Goal: Transaction & Acquisition: Obtain resource

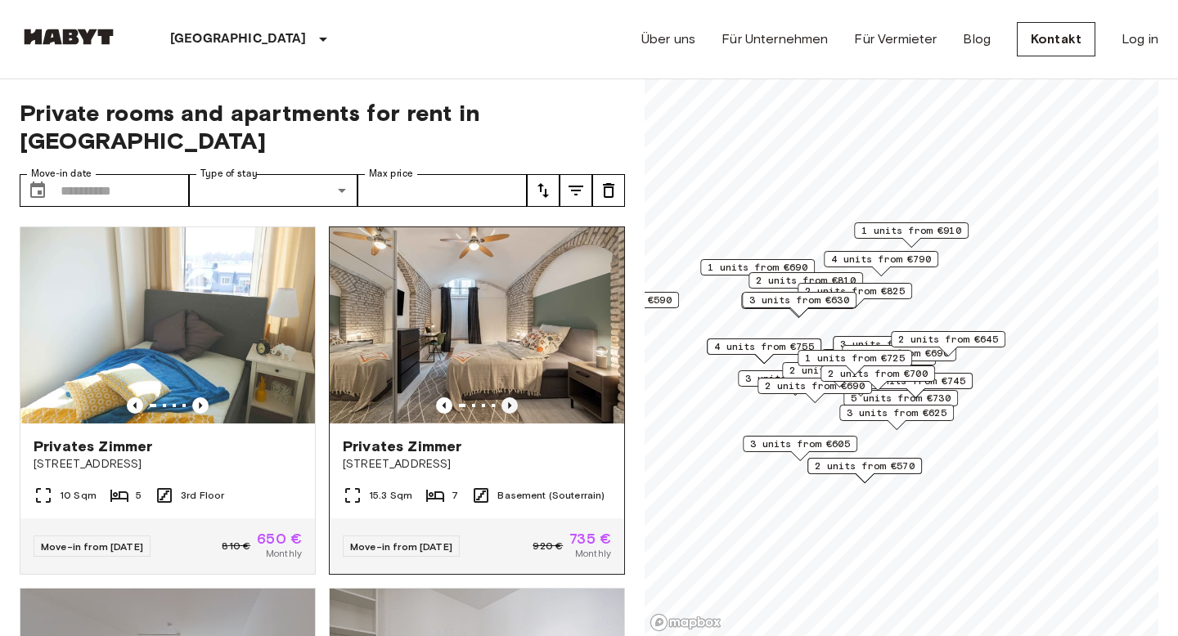
click at [514, 397] on icon "Previous image" at bounding box center [509, 405] width 16 height 16
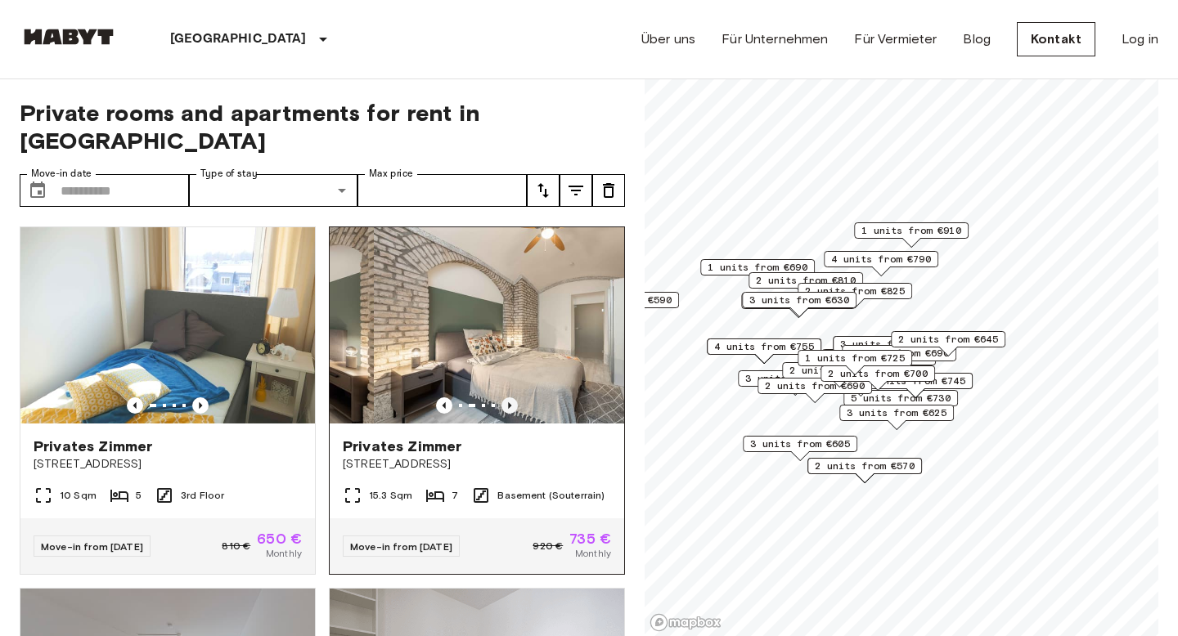
click at [514, 397] on icon "Previous image" at bounding box center [509, 405] width 16 height 16
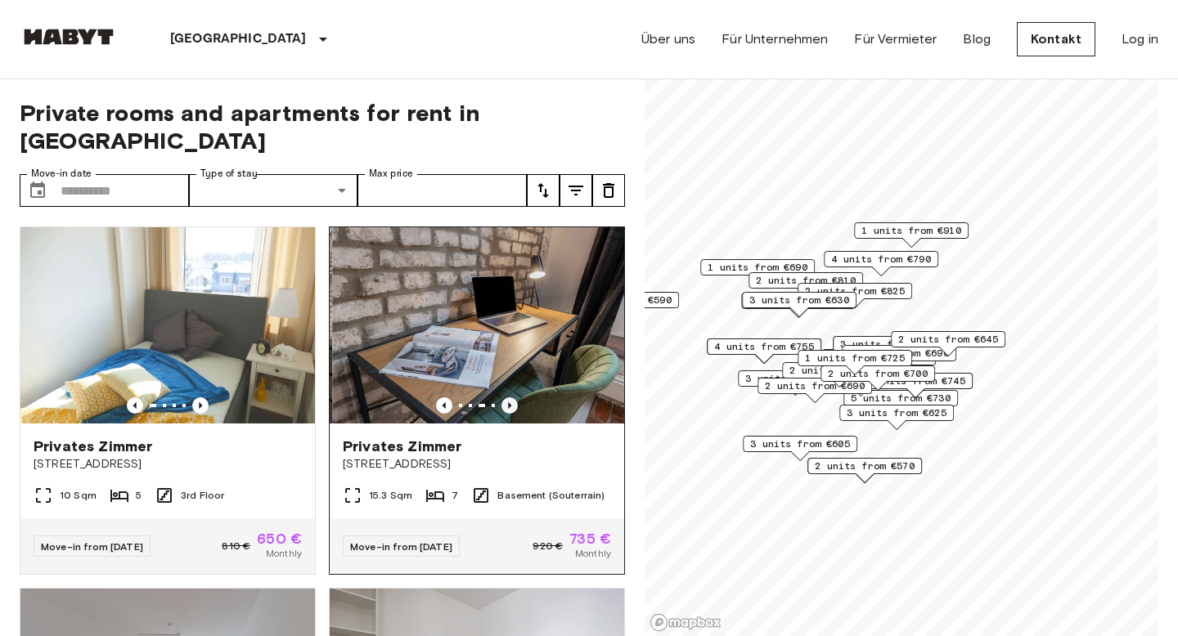
click at [514, 397] on icon "Previous image" at bounding box center [509, 405] width 16 height 16
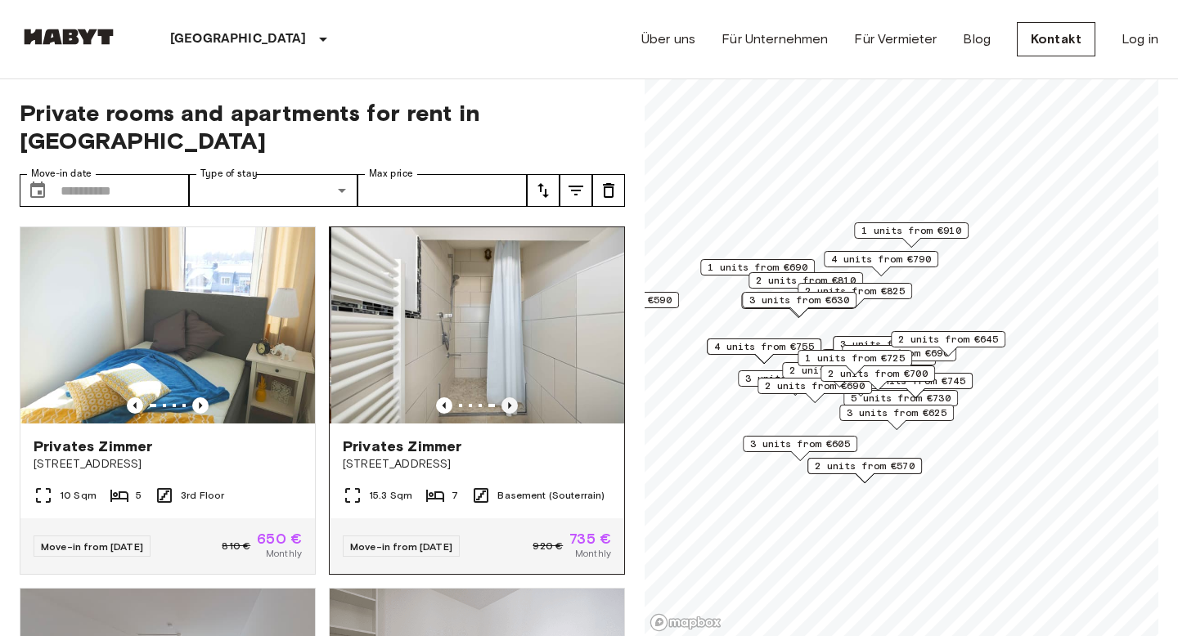
click at [514, 397] on icon "Previous image" at bounding box center [509, 405] width 16 height 16
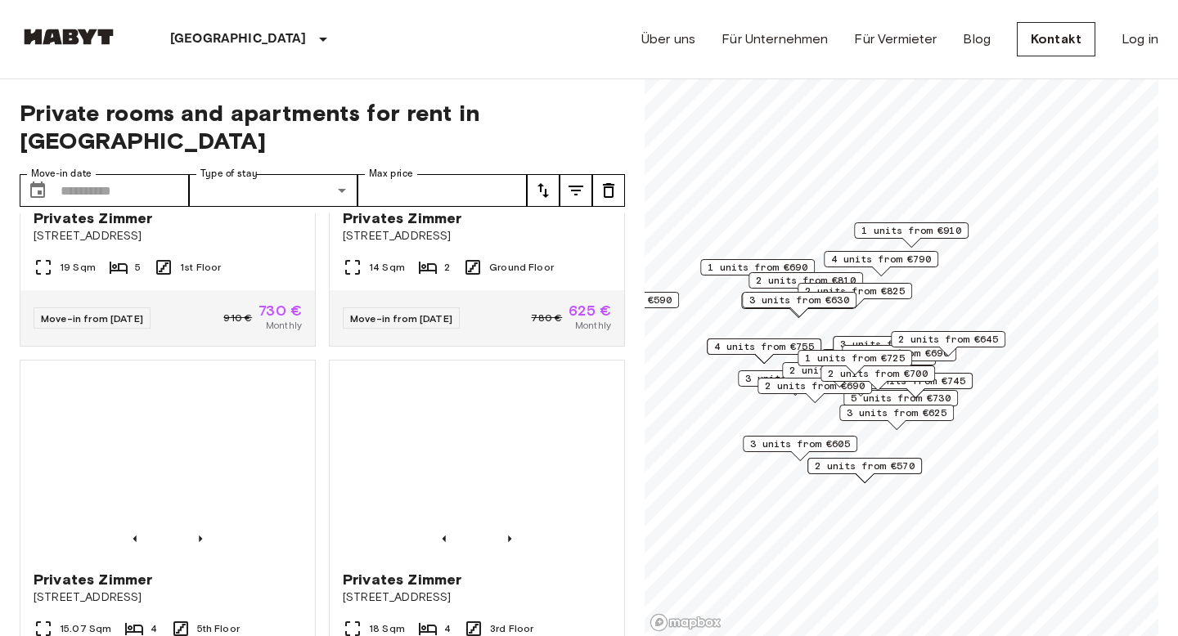
scroll to position [1753, 0]
